Goal: Navigation & Orientation: Find specific page/section

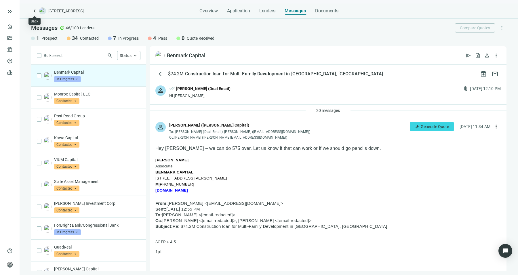
click at [37, 10] on span "keyboard_arrow_left" at bounding box center [34, 10] width 7 height 7
